Goal: Find specific page/section: Find specific page/section

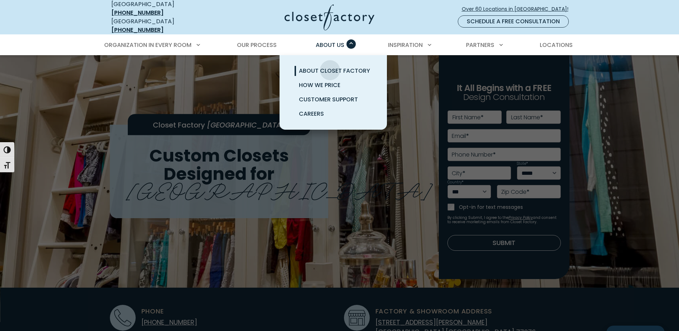
click at [330, 67] on span "About Closet Factory" at bounding box center [334, 71] width 71 height 8
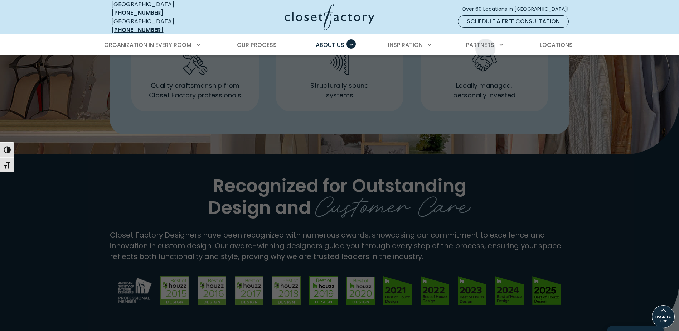
scroll to position [536, 0]
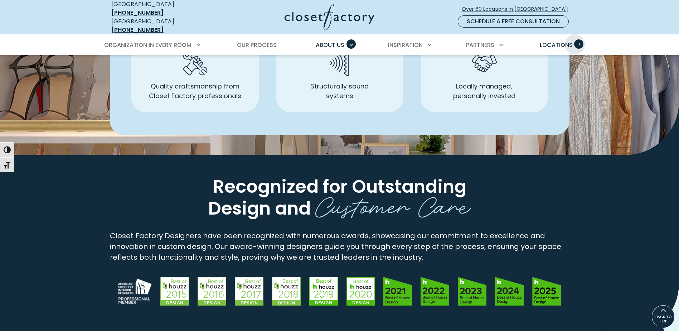
click at [576, 39] on span "Primary Menu" at bounding box center [578, 43] width 9 height 9
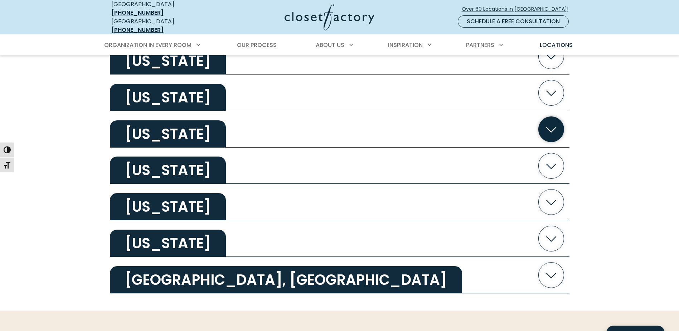
scroll to position [1359, 0]
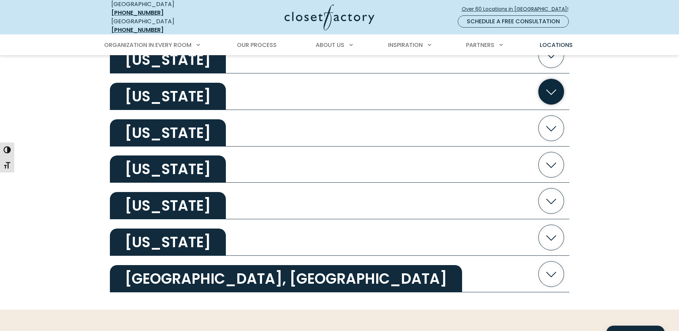
click at [169, 92] on h2 "Texas" at bounding box center [168, 96] width 116 height 27
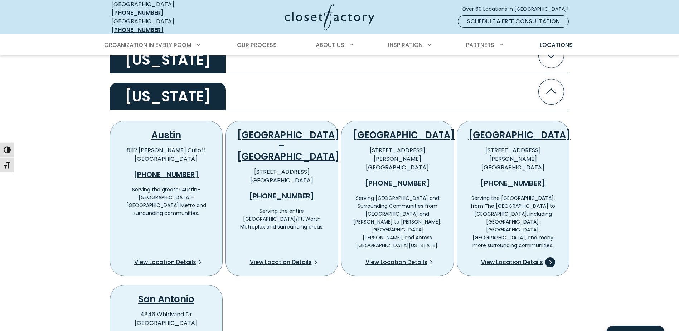
click at [510, 258] on span "View Location Details" at bounding box center [512, 262] width 62 height 9
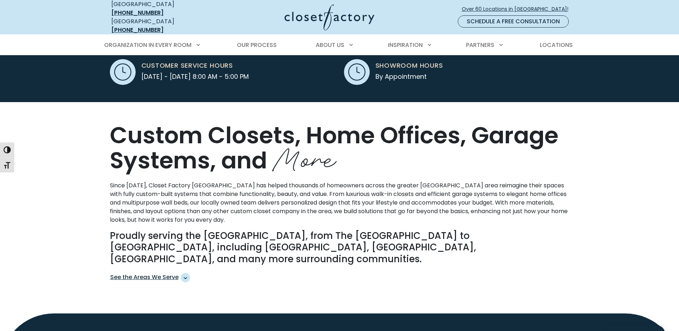
scroll to position [286, 0]
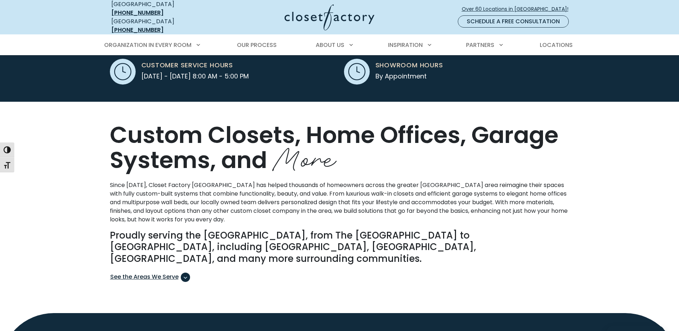
click at [182, 272] on span "See the Areas We Serve" at bounding box center [185, 276] width 9 height 9
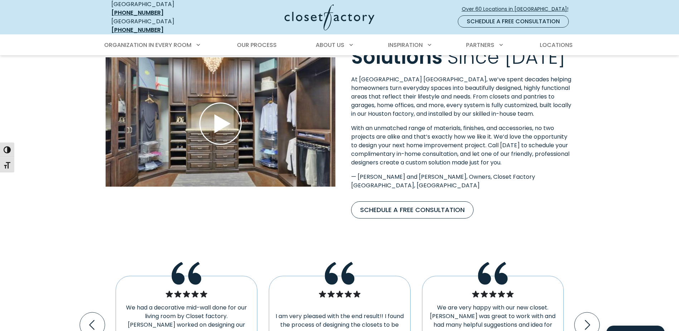
scroll to position [966, 0]
